Goal: Task Accomplishment & Management: Manage account settings

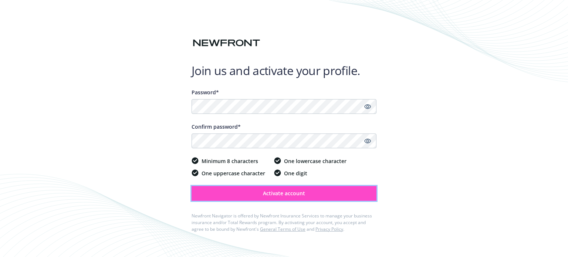
click at [251, 192] on button "Activate account" at bounding box center [284, 193] width 185 height 15
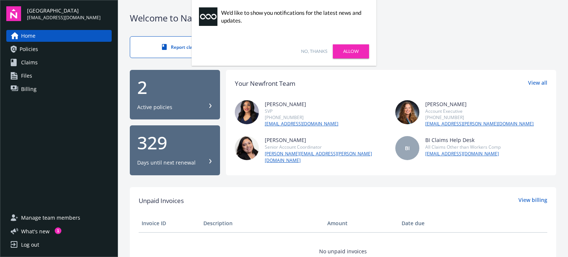
click at [343, 49] on link "Allow" at bounding box center [351, 51] width 36 height 14
